Goal: Task Accomplishment & Management: Use online tool/utility

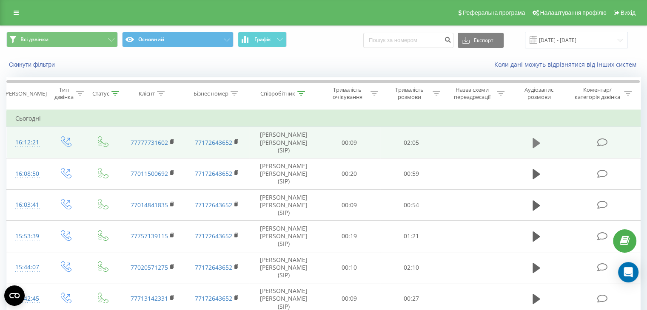
click at [538, 140] on icon at bounding box center [536, 143] width 8 height 10
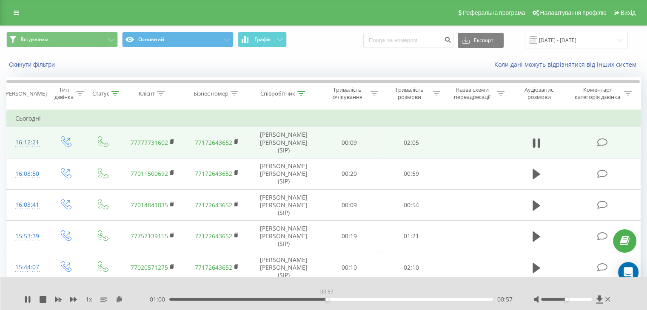
click at [326, 299] on div "00:57" at bounding box center [330, 299] width 323 height 3
click at [364, 300] on div "01:11" at bounding box center [330, 299] width 323 height 3
click at [374, 300] on div "01:12" at bounding box center [330, 299] width 323 height 3
click at [383, 301] on div "01:18" at bounding box center [330, 299] width 323 height 3
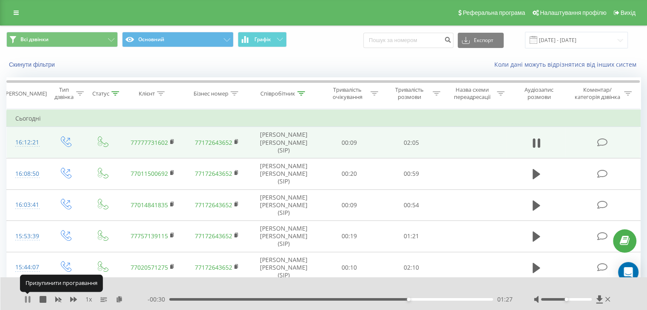
click at [26, 298] on icon at bounding box center [26, 299] width 2 height 7
